Goal: Transaction & Acquisition: Purchase product/service

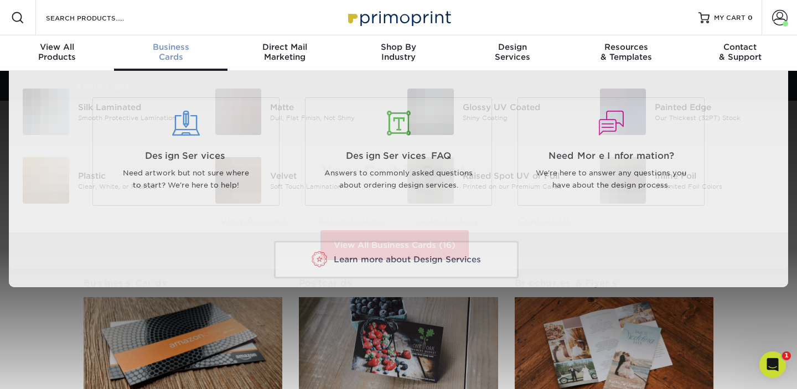
click at [170, 48] on span "Business" at bounding box center [171, 47] width 114 height 10
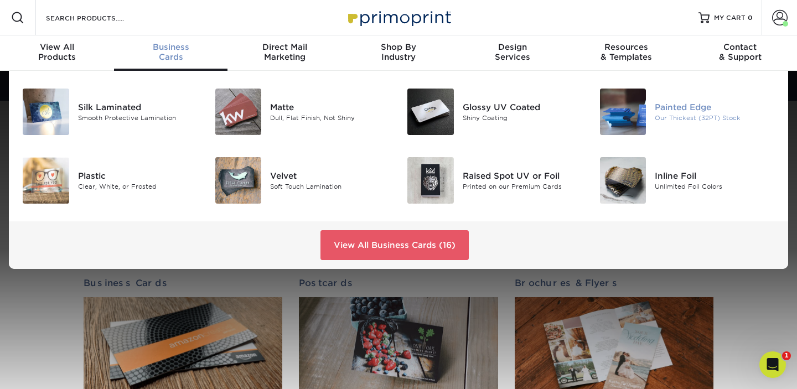
click at [652, 100] on div at bounding box center [623, 112] width 64 height 46
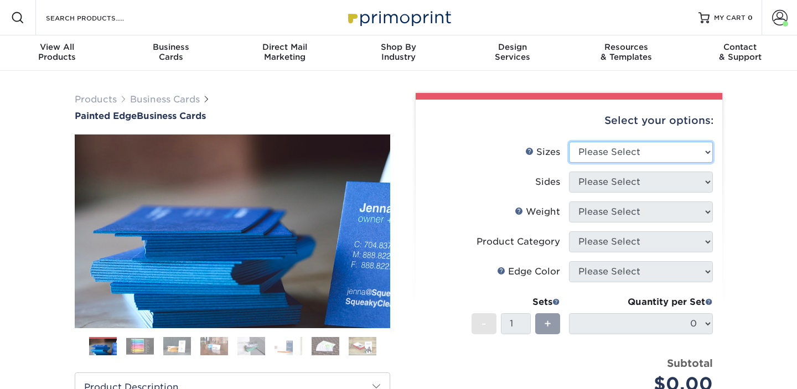
click at [599, 151] on select "Please Select 2" x 3.5" - Standard 2.125" x 3.375" - European 2.5" x 2.5" - Squ…" at bounding box center [641, 152] width 144 height 21
select select "2.00x3.50"
click at [569, 142] on select "Please Select 2" x 3.5" - Standard 2.125" x 3.375" - European 2.5" x 2.5" - Squ…" at bounding box center [641, 152] width 144 height 21
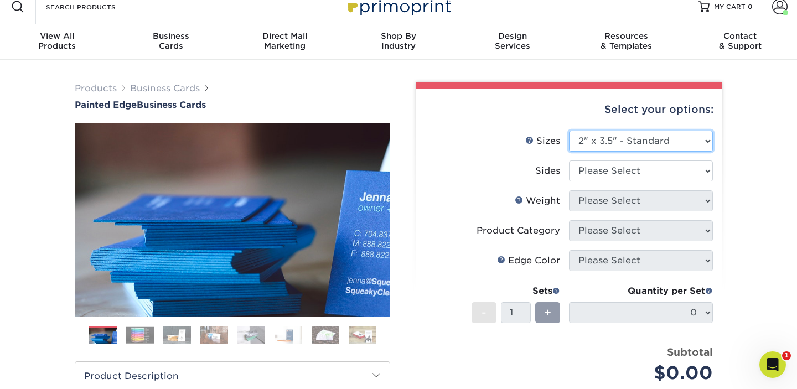
scroll to position [12, 0]
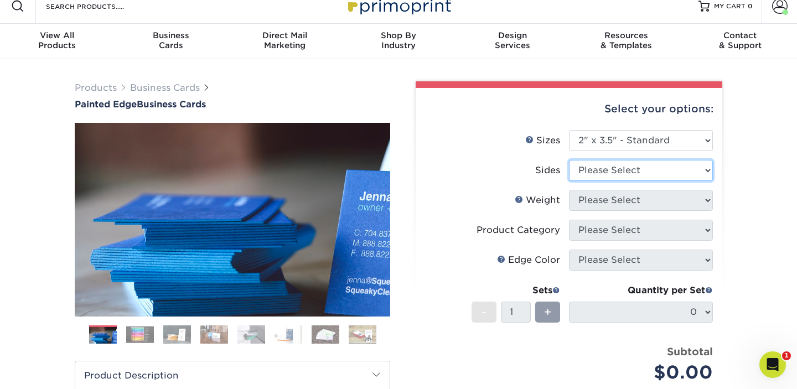
click at [613, 170] on select "Please Select Print Both Sides Print Front Only" at bounding box center [641, 170] width 144 height 21
select select "13abbda7-1d64-4f25-8bb2-c179b224825d"
click at [569, 160] on select "Please Select Print Both Sides Print Front Only" at bounding box center [641, 170] width 144 height 21
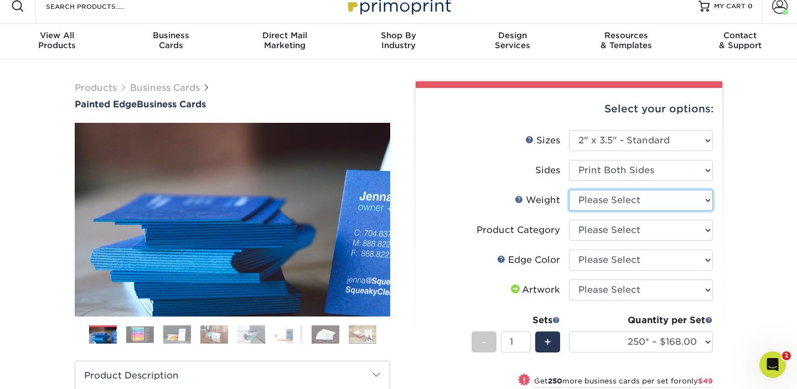
click at [629, 205] on select "Please Select 32PTUC" at bounding box center [641, 200] width 144 height 21
select select "32PTUC"
click at [569, 190] on select "Please Select 32PTUC" at bounding box center [641, 200] width 144 height 21
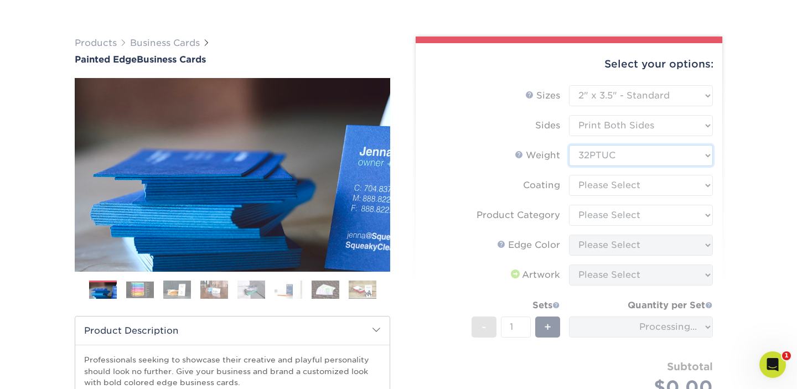
scroll to position [76, 0]
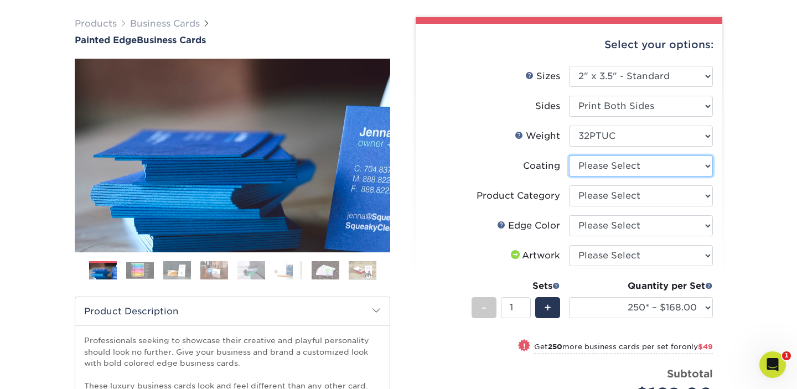
click at [633, 167] on select at bounding box center [641, 166] width 144 height 21
select select "3e7618de-abca-4bda-9f97-8b9129e913d8"
click at [569, 156] on select at bounding box center [641, 166] width 144 height 21
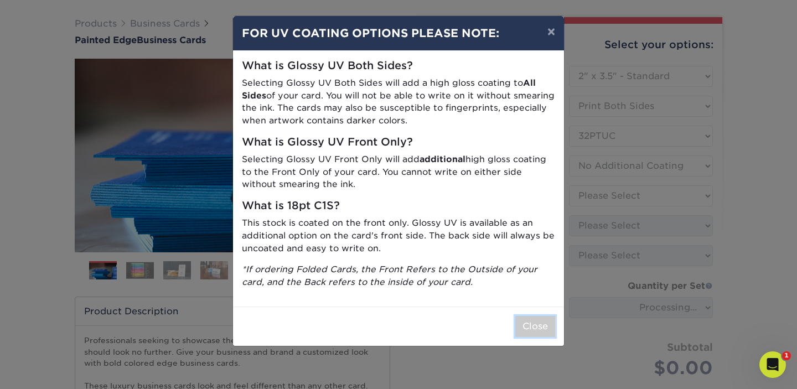
click at [533, 328] on button "Close" at bounding box center [535, 326] width 40 height 21
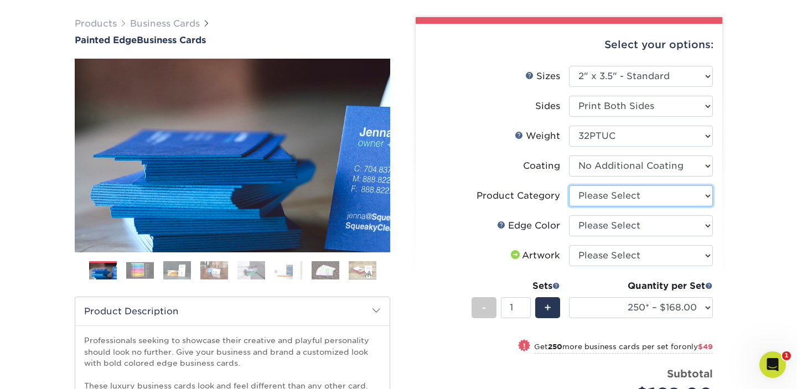
click at [657, 194] on select "Please Select Business Cards" at bounding box center [641, 195] width 144 height 21
select select "3b5148f1-0588-4f88-a218-97bcfdce65c1"
click at [569, 185] on select "Please Select Business Cards" at bounding box center [641, 195] width 144 height 21
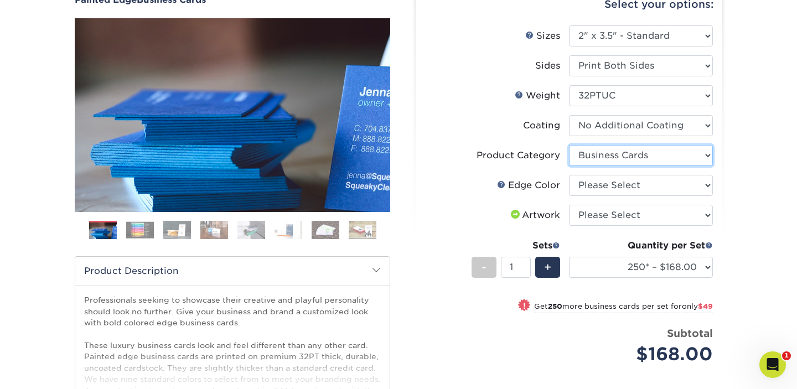
scroll to position [119, 0]
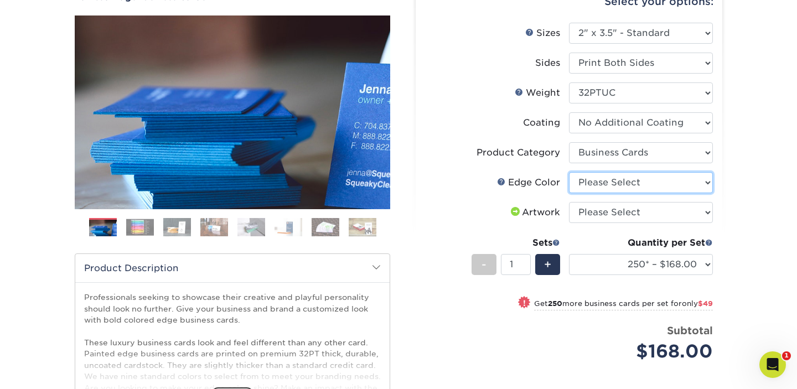
click at [655, 189] on select "Please Select Charcoal Black Brown Blue Pearlescent Blue Pearlescent Gold Pearl…" at bounding box center [641, 182] width 144 height 21
select select "1d2dc4a6-caa7-4e97-9ffb-823980241cde"
click at [569, 172] on select "Please Select Charcoal Black Brown Blue Pearlescent Blue Pearlescent Gold Pearl…" at bounding box center [641, 182] width 144 height 21
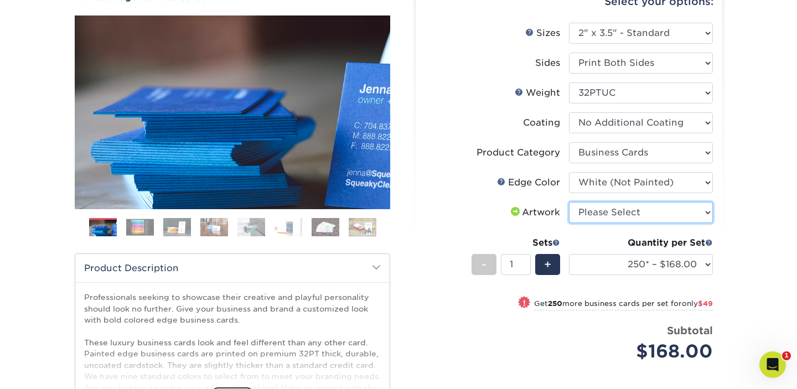
click at [623, 216] on select "Please Select I will upload files I need a design - $100" at bounding box center [641, 212] width 144 height 21
select select "upload"
click at [569, 202] on select "Please Select I will upload files I need a design - $100" at bounding box center [641, 212] width 144 height 21
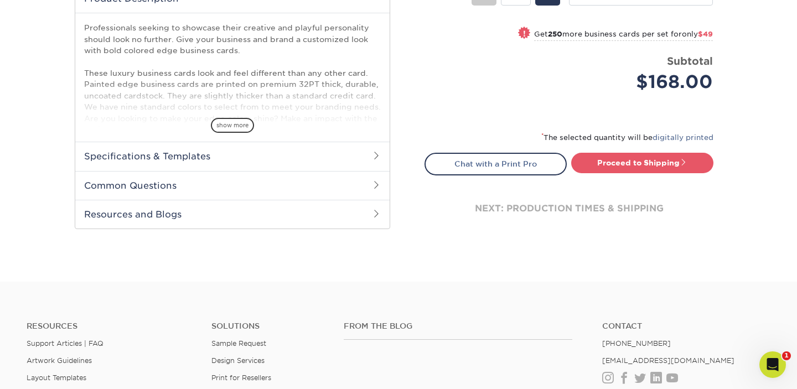
scroll to position [408, 0]
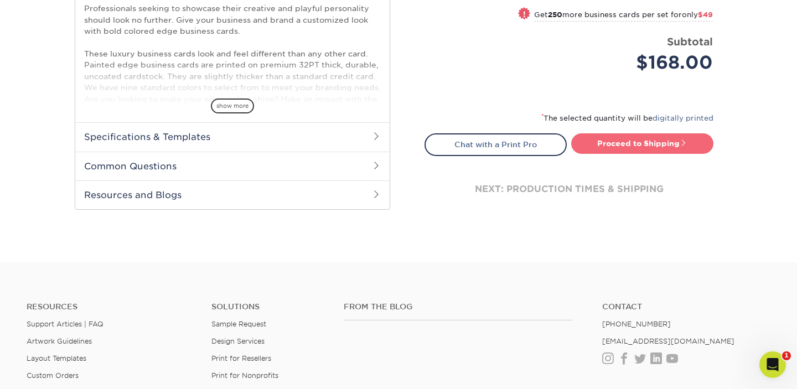
click at [634, 139] on link "Proceed to Shipping" at bounding box center [642, 143] width 142 height 20
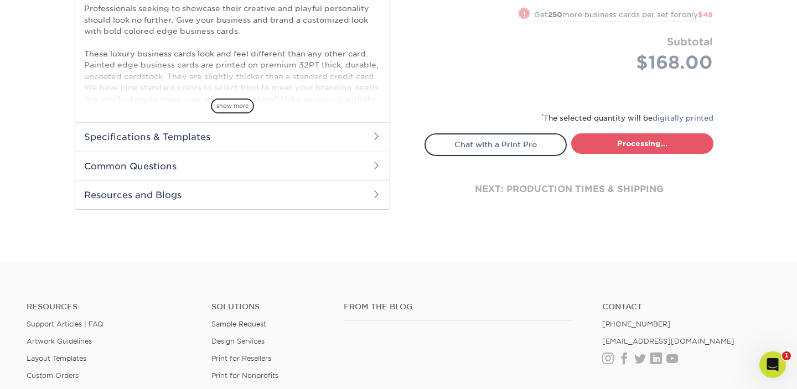
select select "b1d50ed3-fc81-464d-a1d8-d1915fbce704"
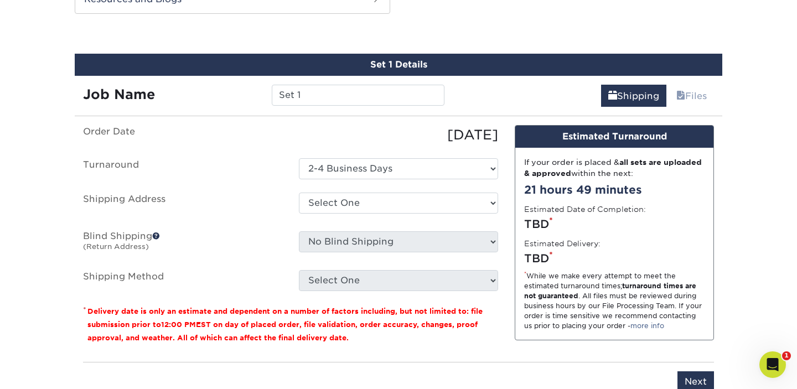
scroll to position [608, 0]
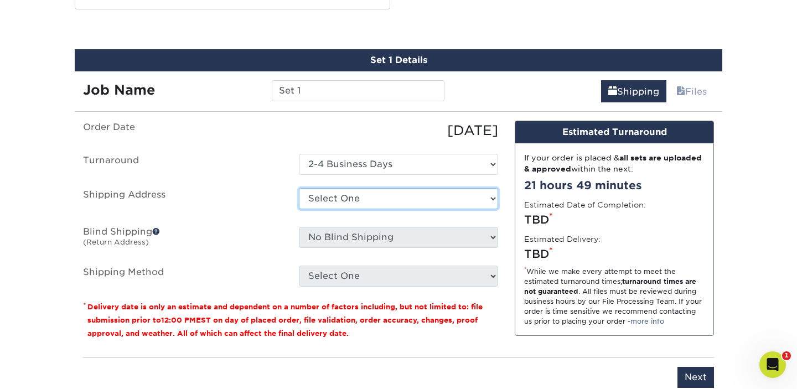
click at [419, 204] on select "Select One ASPEN FRAME STORE ASPEN STORE AUSTIN STORE BOSTON STORE DALLAS STORE…" at bounding box center [398, 198] width 199 height 21
select select "283692"
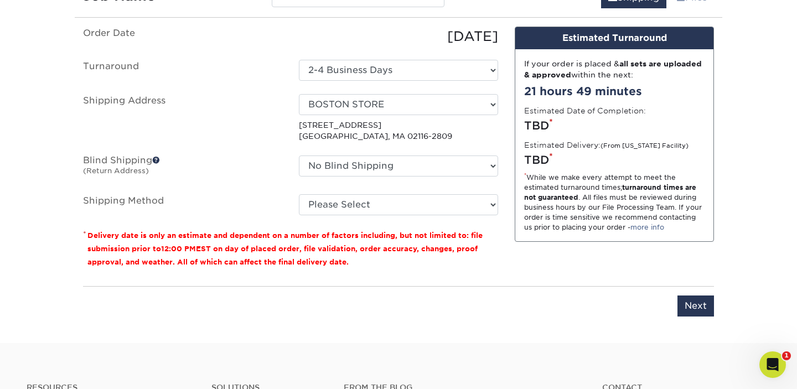
scroll to position [706, 0]
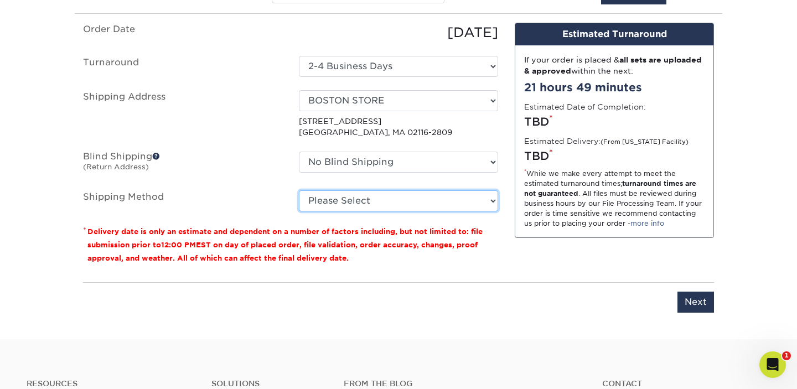
click at [329, 203] on select "Please Select Ground Shipping (+$7.84) 3 Day Shipping Service (+$20.60) 2 Day A…" at bounding box center [398, 200] width 199 height 21
select select "13"
click at [299, 190] on select "Please Select Ground Shipping (+$7.84) 3 Day Shipping Service (+$20.60) 2 Day A…" at bounding box center [398, 200] width 199 height 21
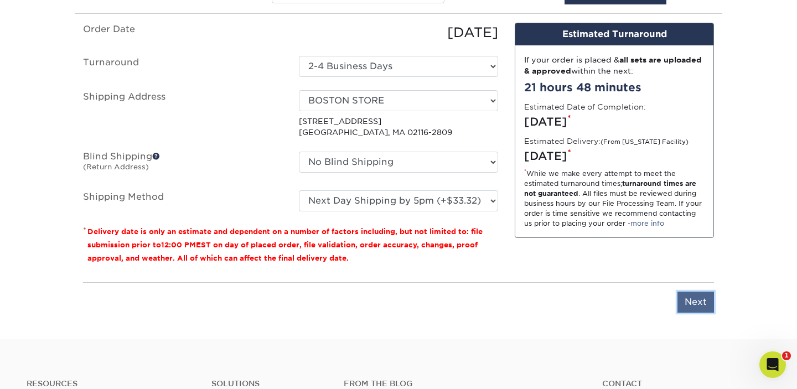
click at [697, 301] on input "Next" at bounding box center [695, 302] width 37 height 21
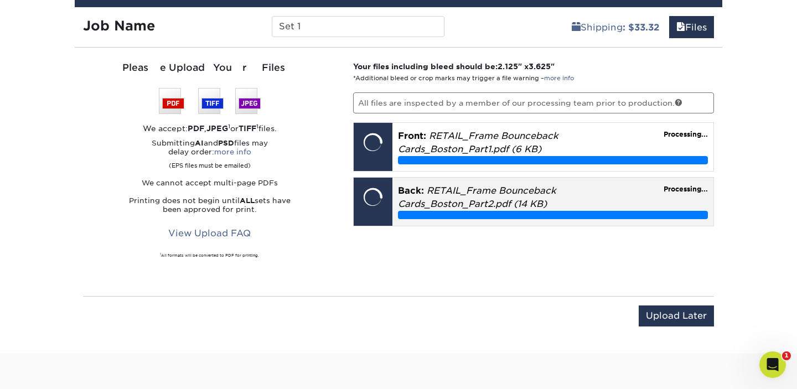
scroll to position [649, 0]
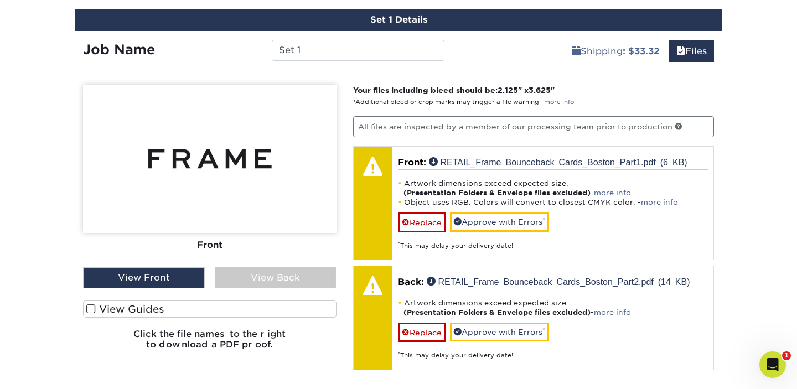
click at [147, 308] on label "View Guides" at bounding box center [209, 309] width 253 height 17
click at [0, 0] on input "View Guides" at bounding box center [0, 0] width 0 height 0
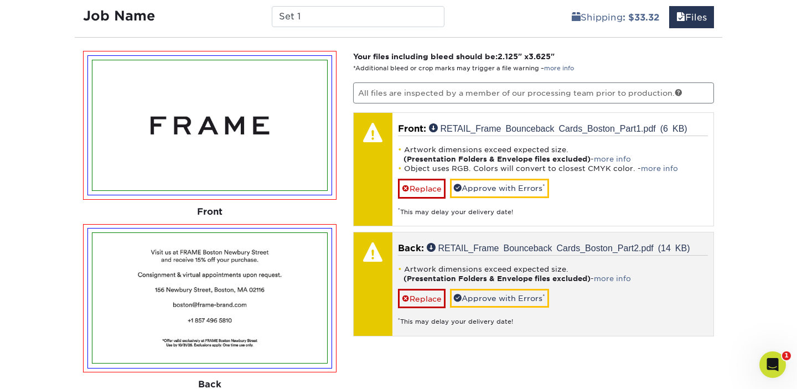
scroll to position [676, 0]
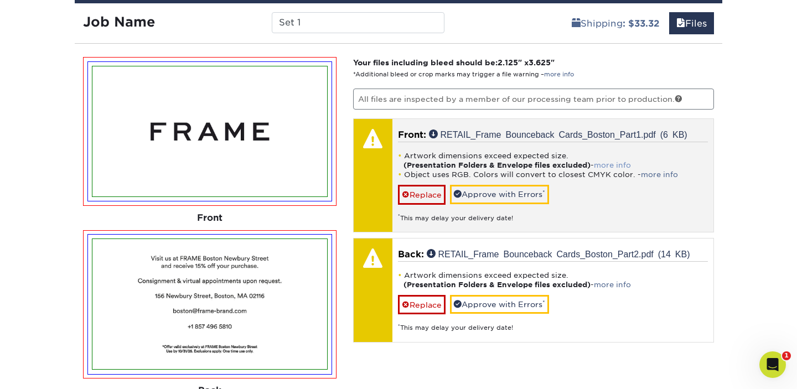
click at [617, 164] on link "more info" at bounding box center [612, 165] width 37 height 8
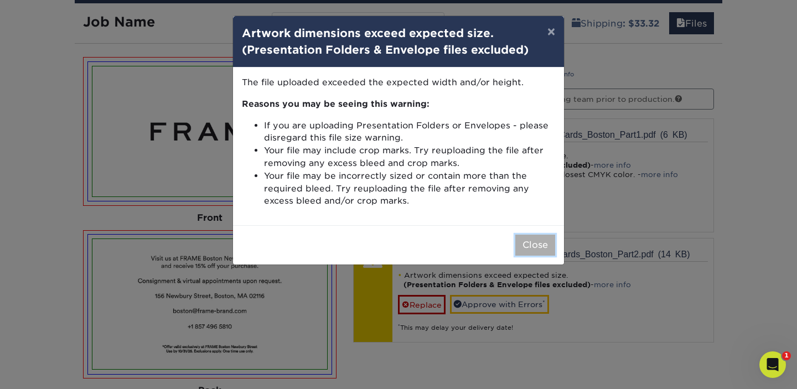
click at [537, 245] on button "Close" at bounding box center [535, 245] width 40 height 21
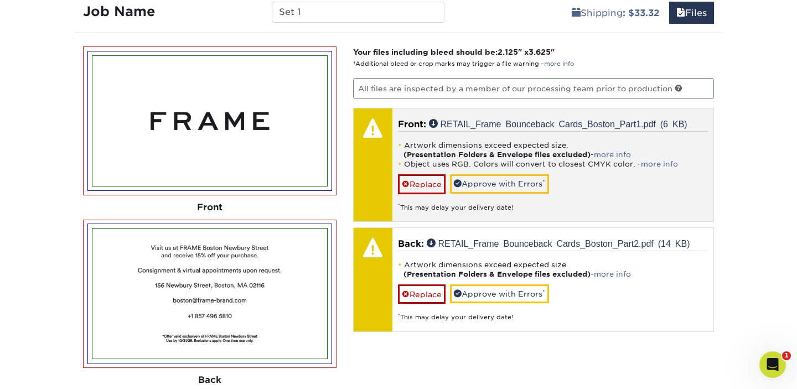
scroll to position [688, 0]
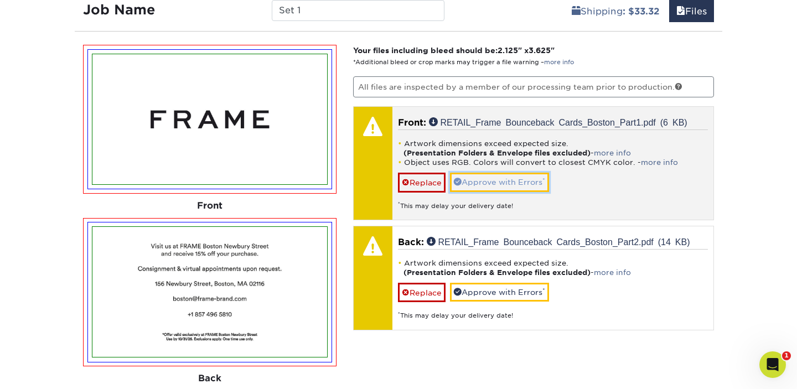
click at [495, 181] on link "Approve with Errors *" at bounding box center [499, 182] width 99 height 19
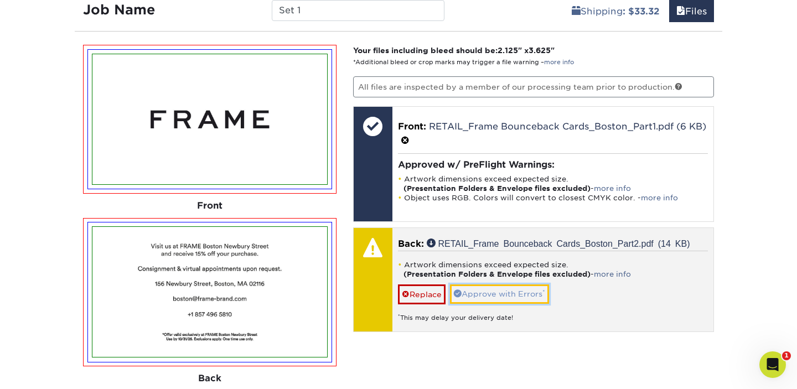
click at [522, 295] on link "Approve with Errors *" at bounding box center [499, 293] width 99 height 19
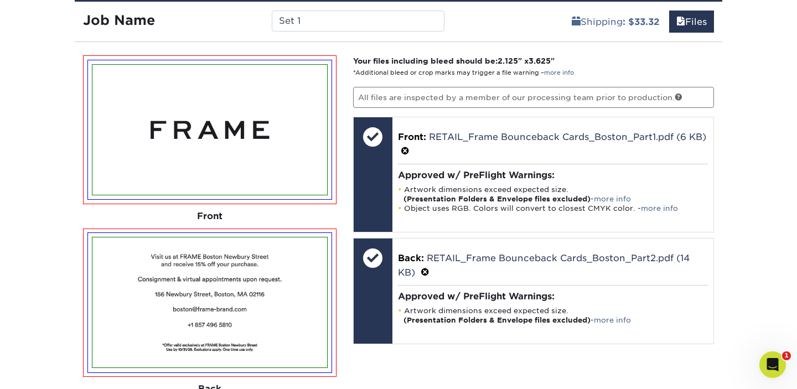
scroll to position [677, 0]
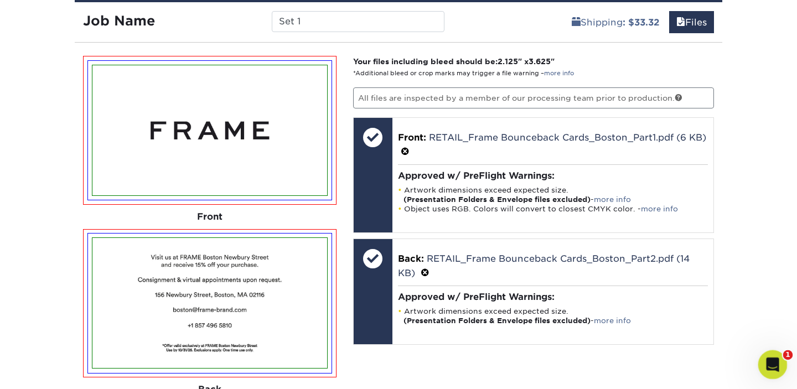
drag, startPoint x: 770, startPoint y: 366, endPoint x: 769, endPoint y: 356, distance: 9.5
click at [770, 366] on icon "Open Intercom Messenger" at bounding box center [771, 363] width 18 height 18
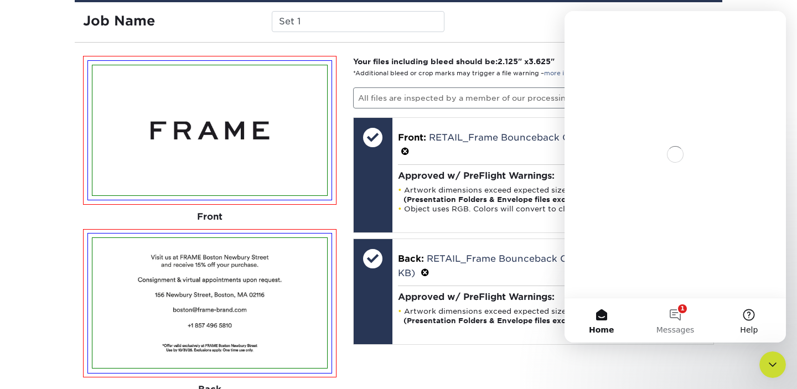
scroll to position [0, 0]
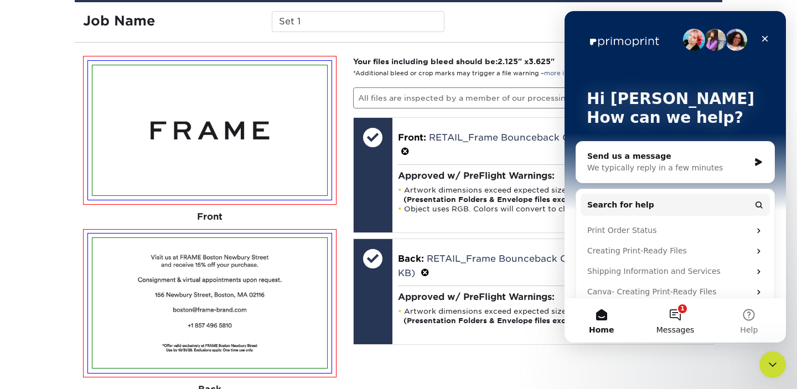
click at [680, 319] on button "1 Messages" at bounding box center [675, 320] width 74 height 44
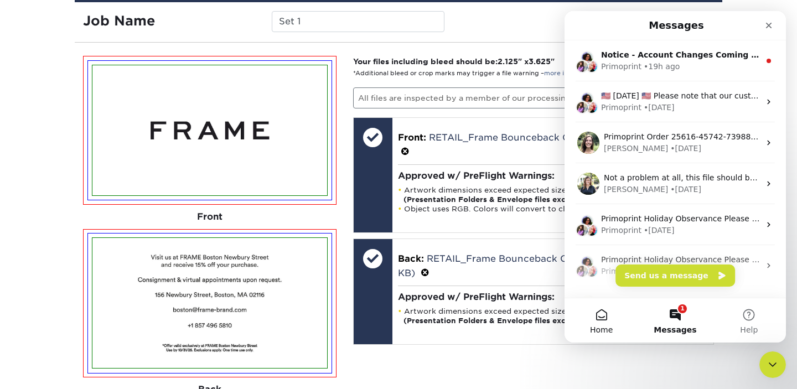
click at [605, 317] on button "Home" at bounding box center [602, 320] width 74 height 44
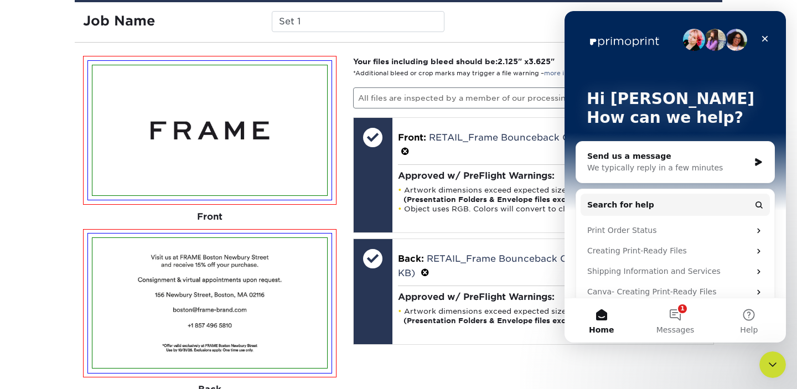
click at [688, 165] on div "We typically reply in a few minutes" at bounding box center [668, 168] width 162 height 12
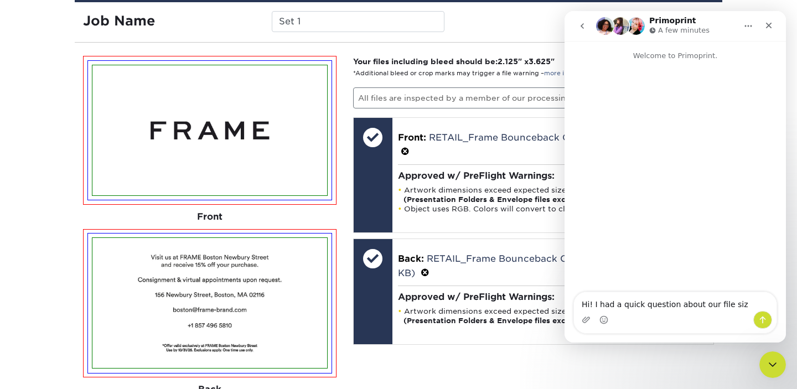
type textarea "Hi! I had a quick question about our file size"
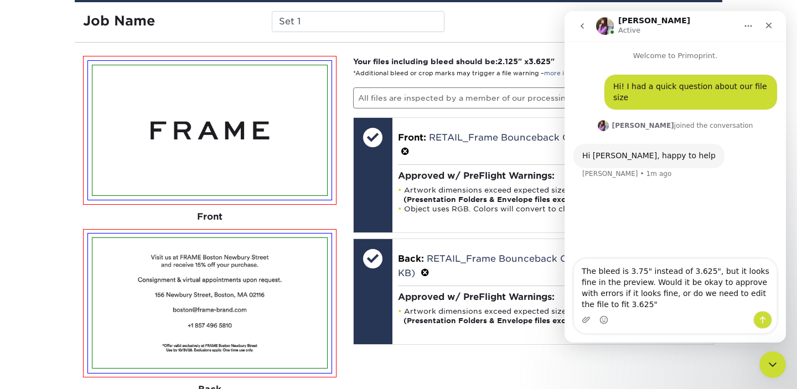
type textarea "The bleed is 3.75" instead of 3.625", but it looks fine in the preview. Would i…"
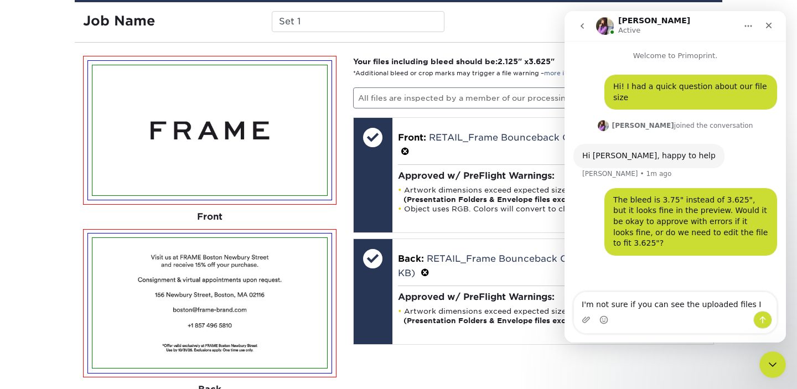
type textarea "I'm not sure if you can see the uploaded files I"
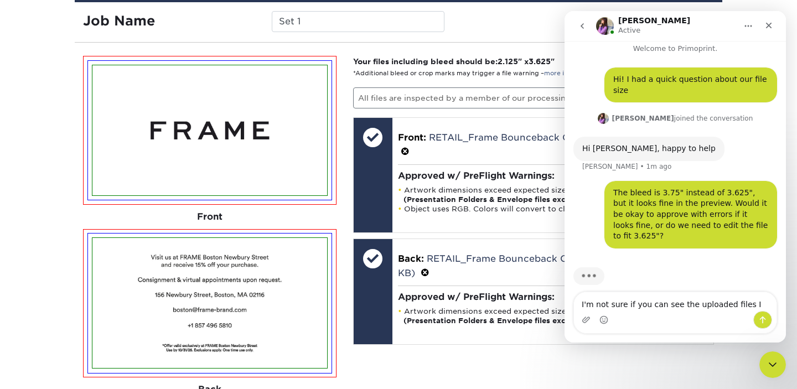
drag, startPoint x: 749, startPoint y: 303, endPoint x: 570, endPoint y: 304, distance: 178.8
click at [569, 305] on div "I'm not sure if you can see the uploaded files I I'm not sure if you can see th…" at bounding box center [675, 313] width 221 height 42
click at [675, 280] on div "Typing" at bounding box center [675, 283] width 204 height 43
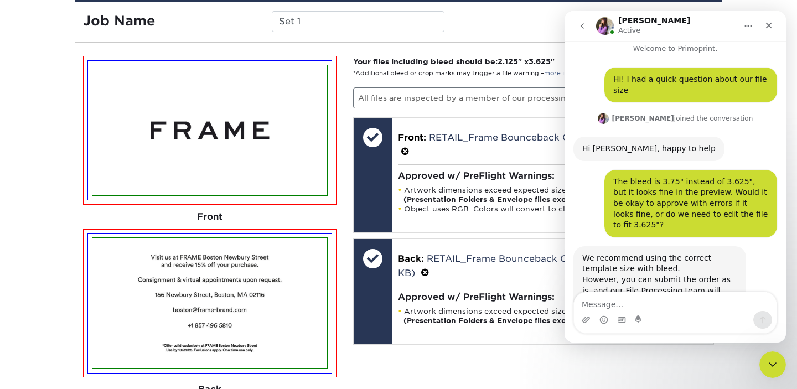
scroll to position [63, 0]
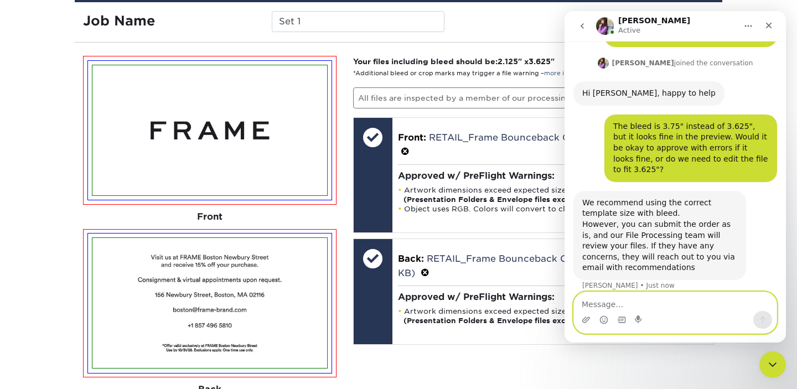
click at [624, 303] on textarea "Message…" at bounding box center [675, 301] width 203 height 19
type textarea "Okay, thank you!"
click at [762, 320] on icon "Send a message…" at bounding box center [762, 319] width 9 height 9
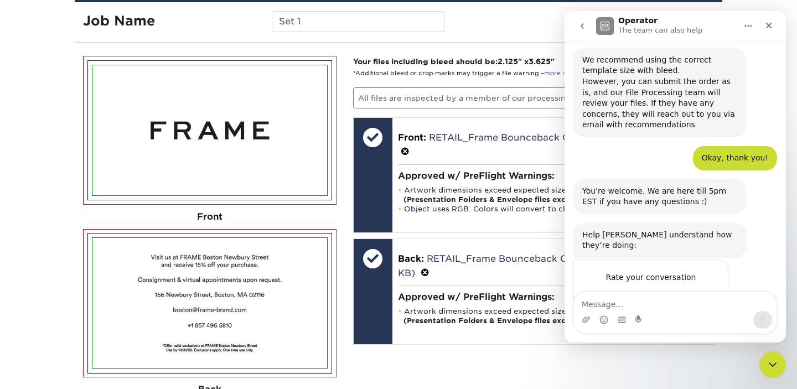
scroll to position [227, 0]
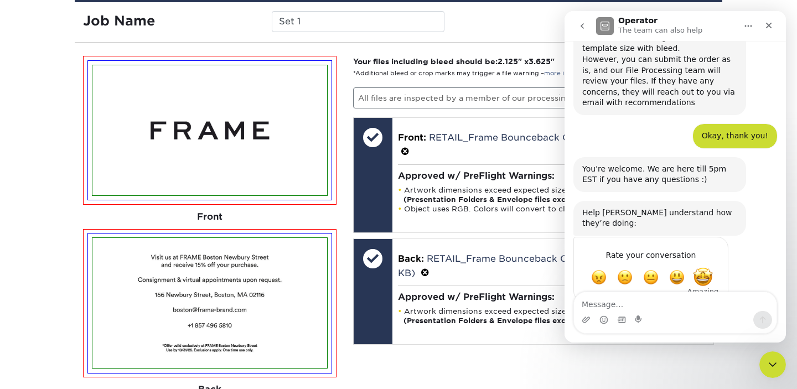
click at [697, 267] on span "Amazing" at bounding box center [703, 277] width 20 height 20
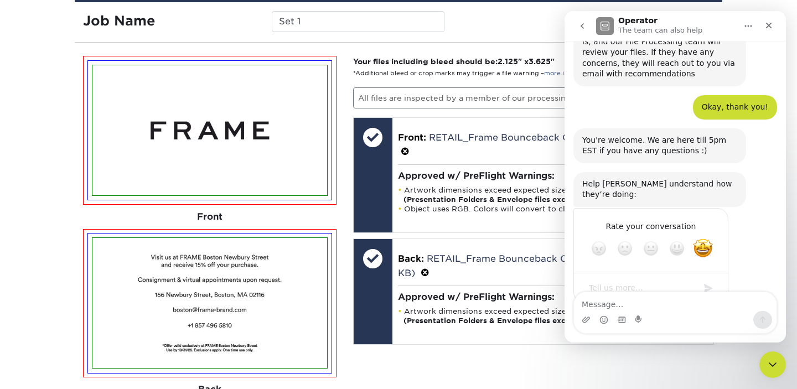
scroll to position [257, 0]
click at [771, 29] on icon "Close" at bounding box center [768, 25] width 9 height 9
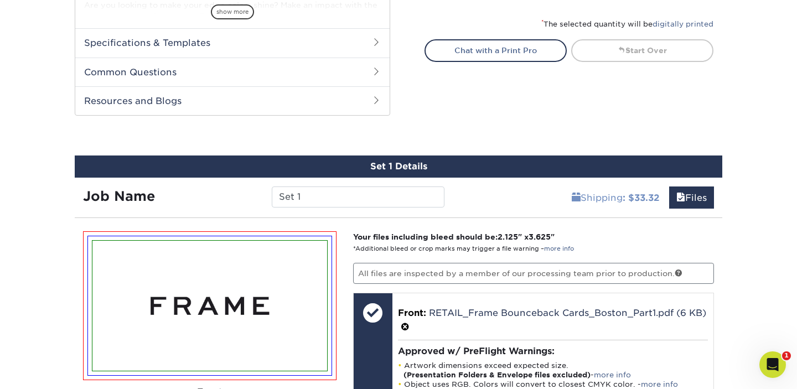
scroll to position [503, 0]
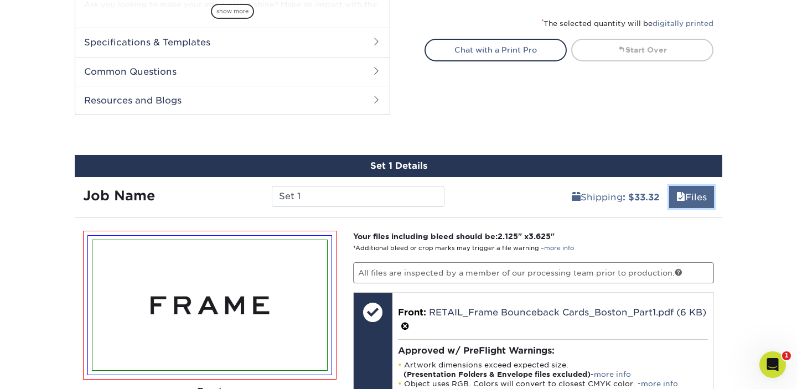
click at [686, 195] on link "Files" at bounding box center [691, 197] width 45 height 22
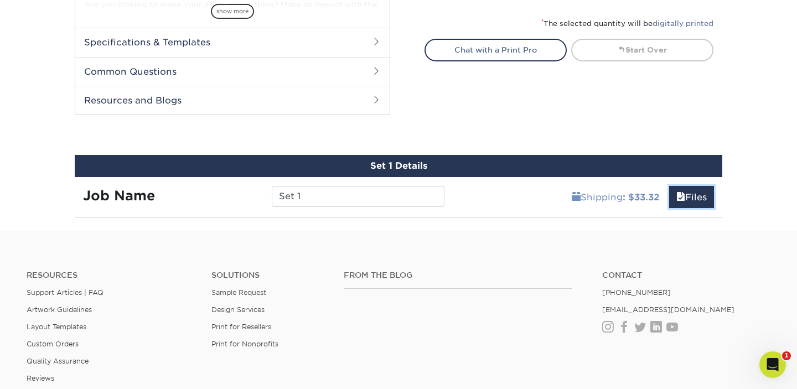
scroll to position [578, 0]
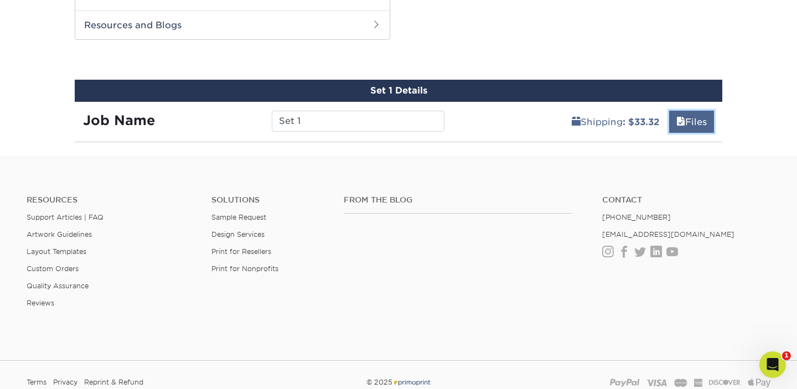
click at [688, 124] on link "Files" at bounding box center [691, 122] width 45 height 22
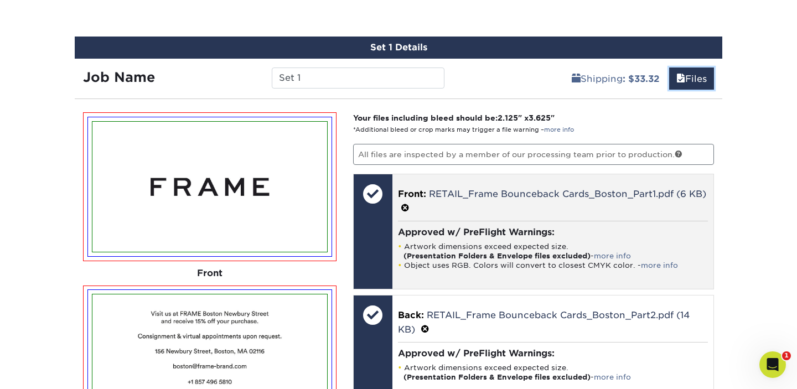
scroll to position [626, 0]
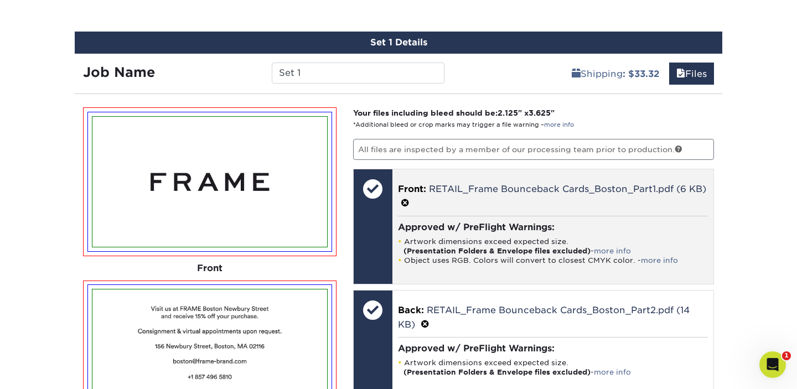
click at [407, 203] on span at bounding box center [405, 203] width 9 height 11
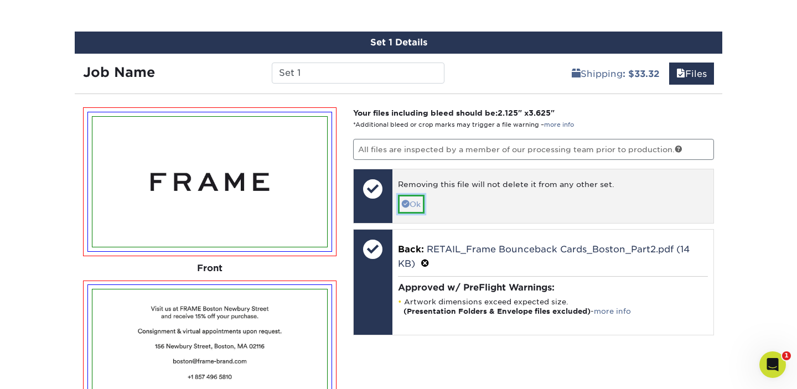
click at [421, 204] on link "Ok" at bounding box center [411, 204] width 27 height 19
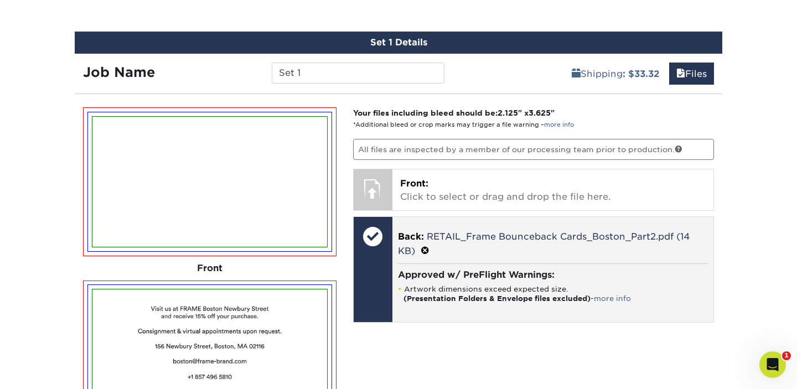
click at [426, 251] on span at bounding box center [425, 251] width 9 height 11
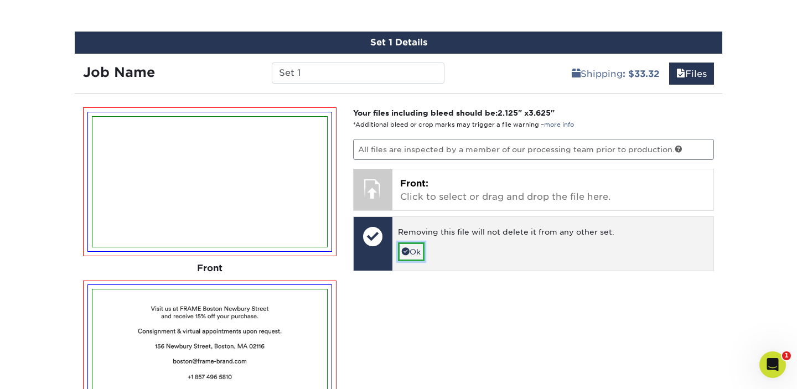
click at [411, 255] on link "Ok" at bounding box center [411, 251] width 27 height 19
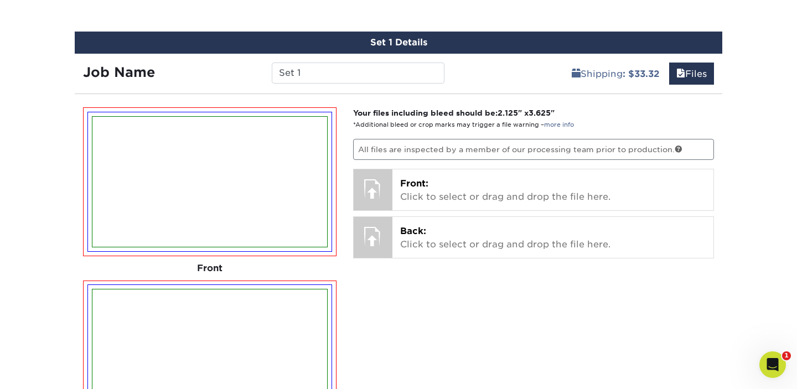
click at [764, 234] on div "Products Business Cards Painted Edge Business Cards Previous Next" at bounding box center [398, 34] width 797 height 1179
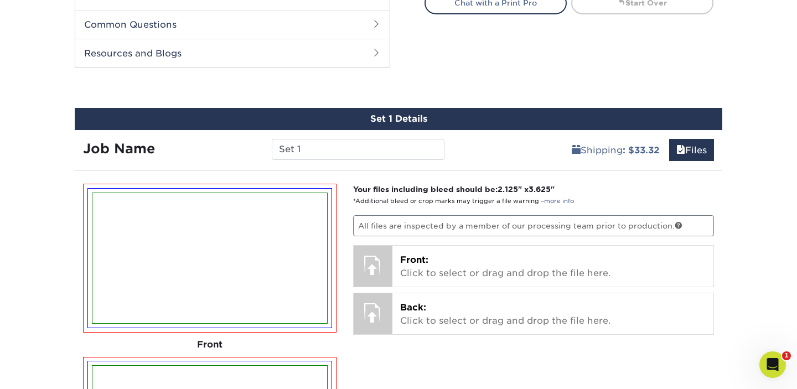
scroll to position [257, 0]
